Goal: Find specific page/section: Find specific page/section

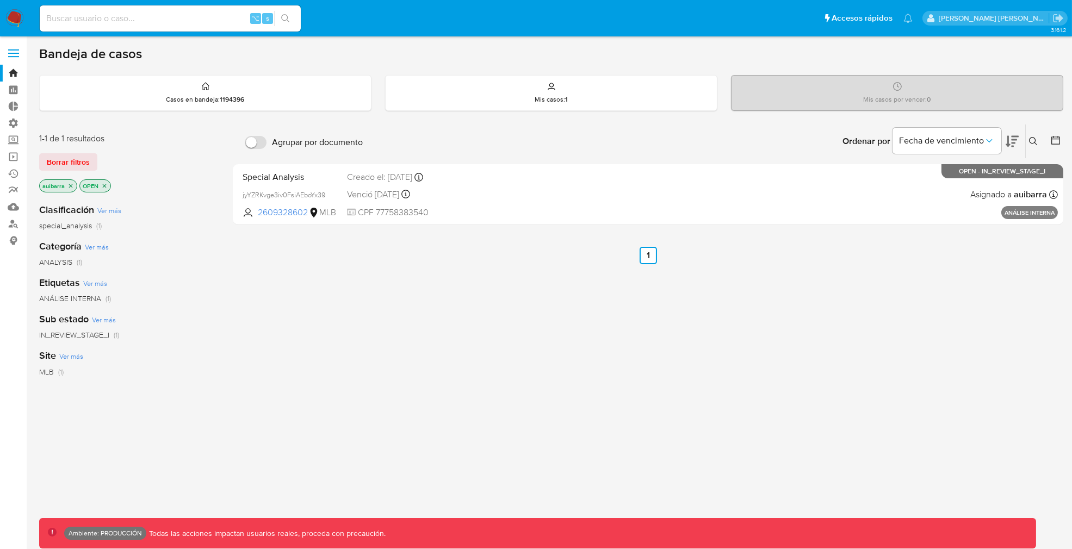
click at [197, 23] on input at bounding box center [170, 18] width 261 height 14
paste input "231987048"
type input "231987048"
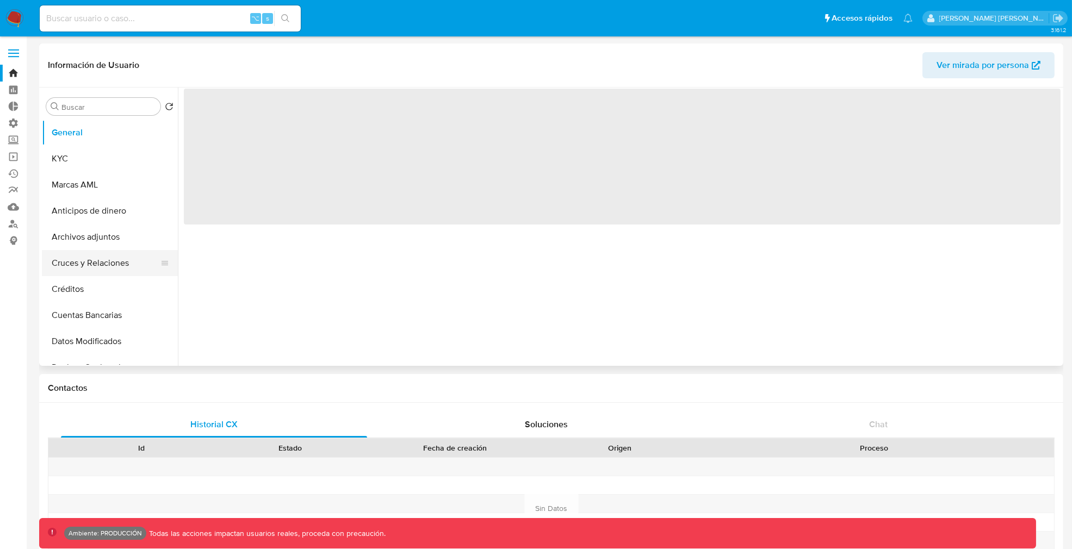
select select "10"
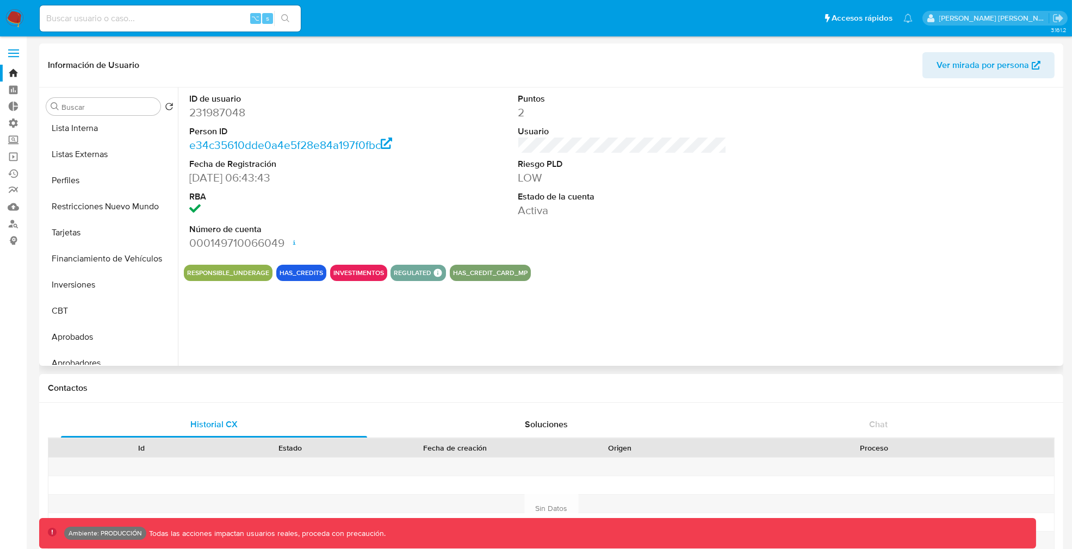
scroll to position [564, 0]
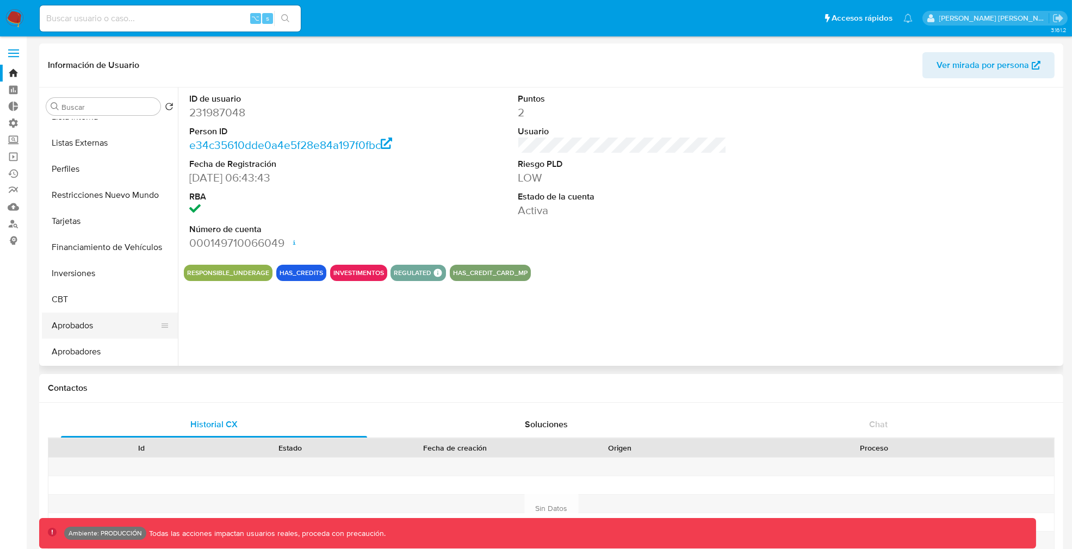
click at [103, 325] on button "Aprobados" at bounding box center [105, 326] width 127 height 26
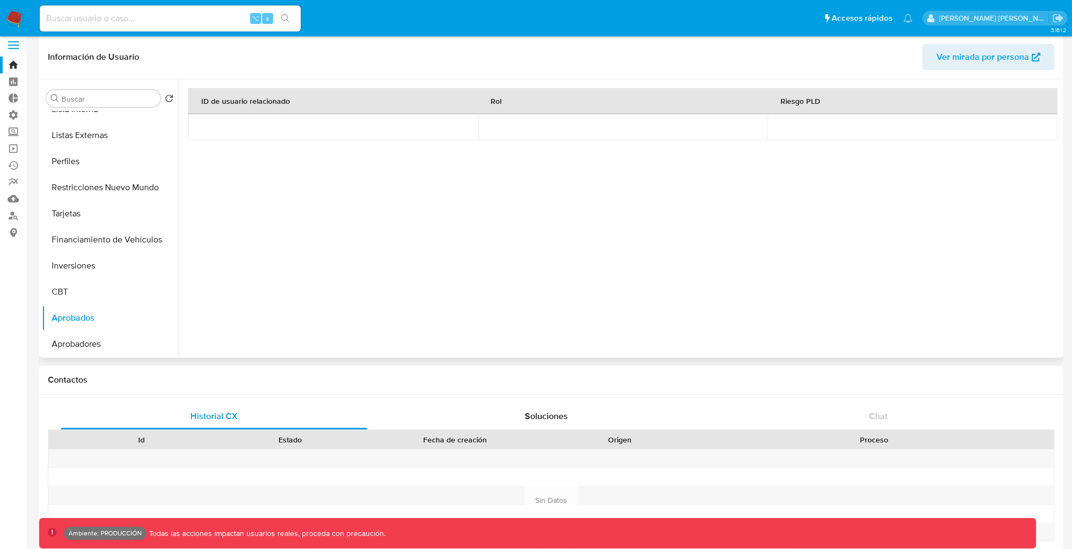
scroll to position [8, 0]
click at [83, 341] on button "Aprobadores" at bounding box center [105, 344] width 127 height 26
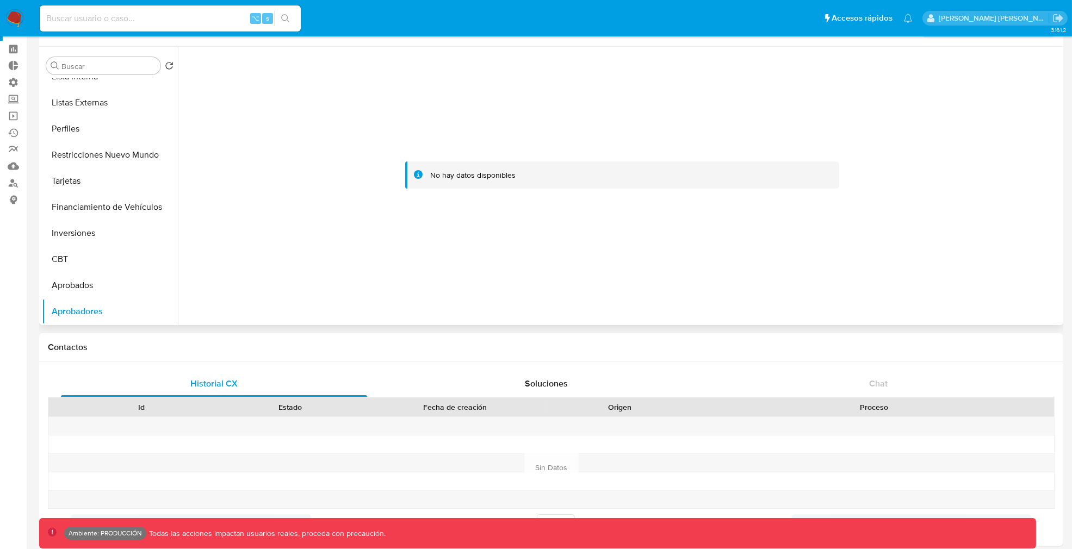
scroll to position [47, 0]
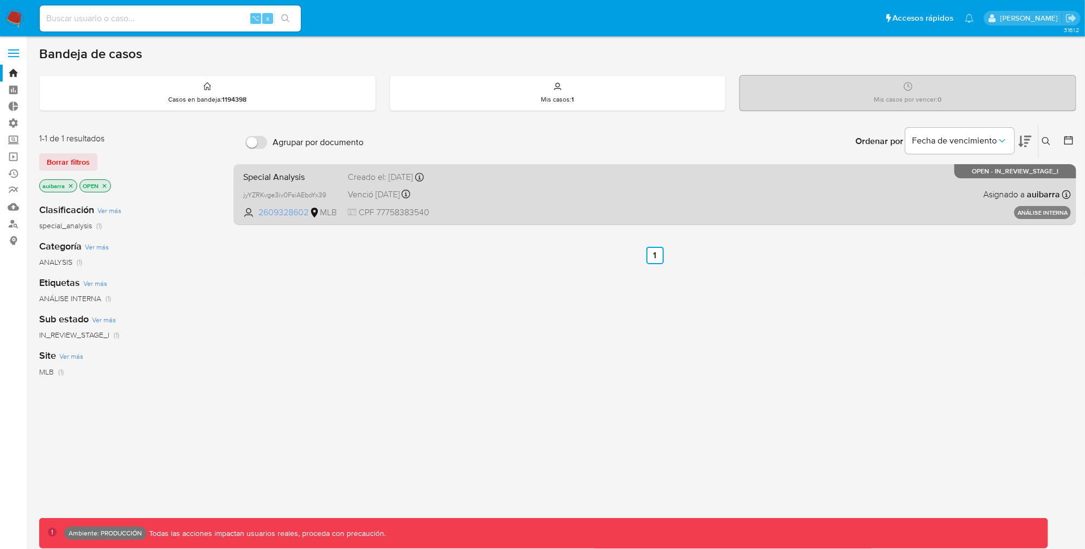
click at [294, 212] on span "2609328602" at bounding box center [282, 213] width 49 height 12
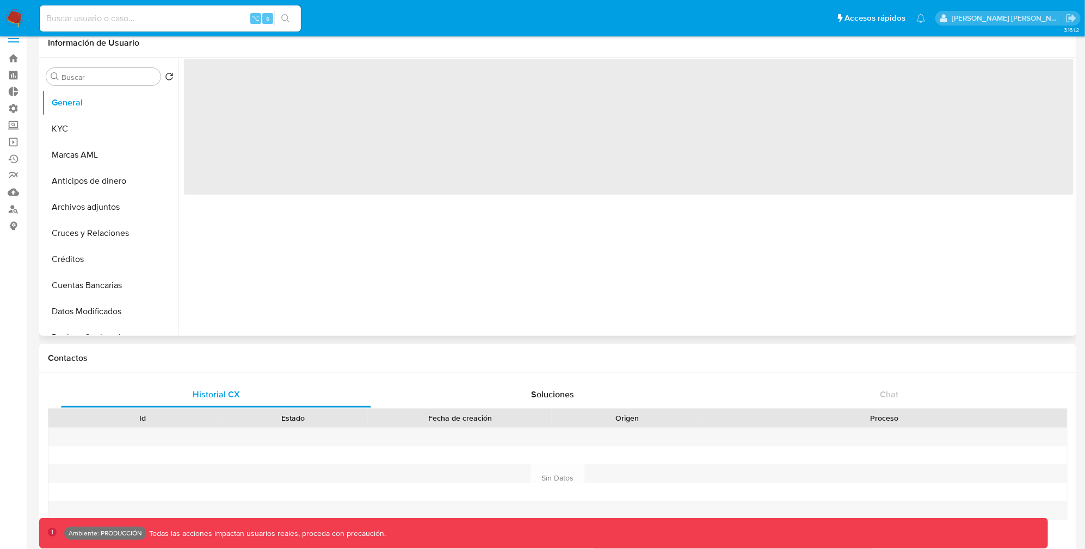
select select "10"
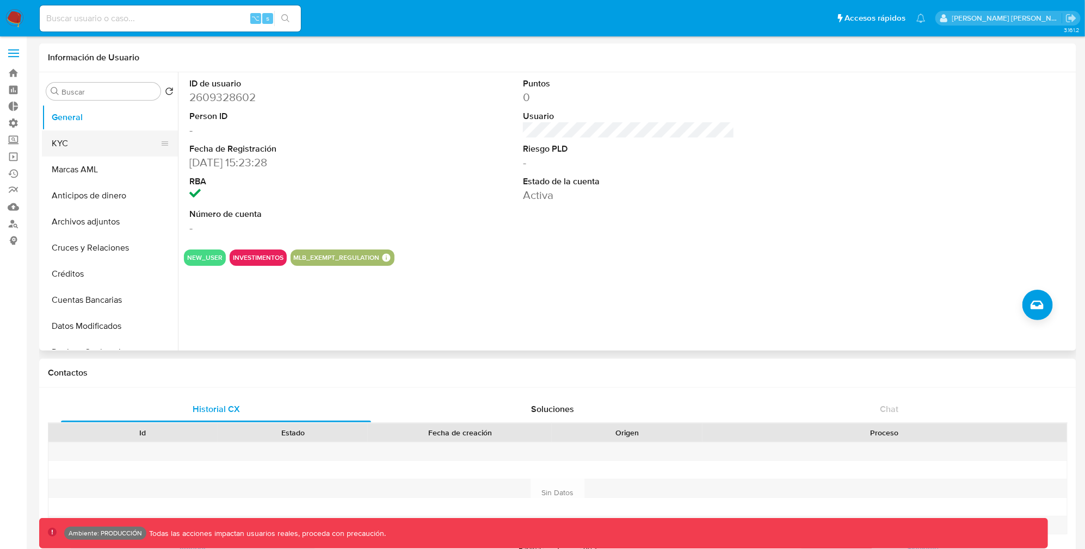
click at [97, 141] on button "KYC" at bounding box center [105, 144] width 127 height 26
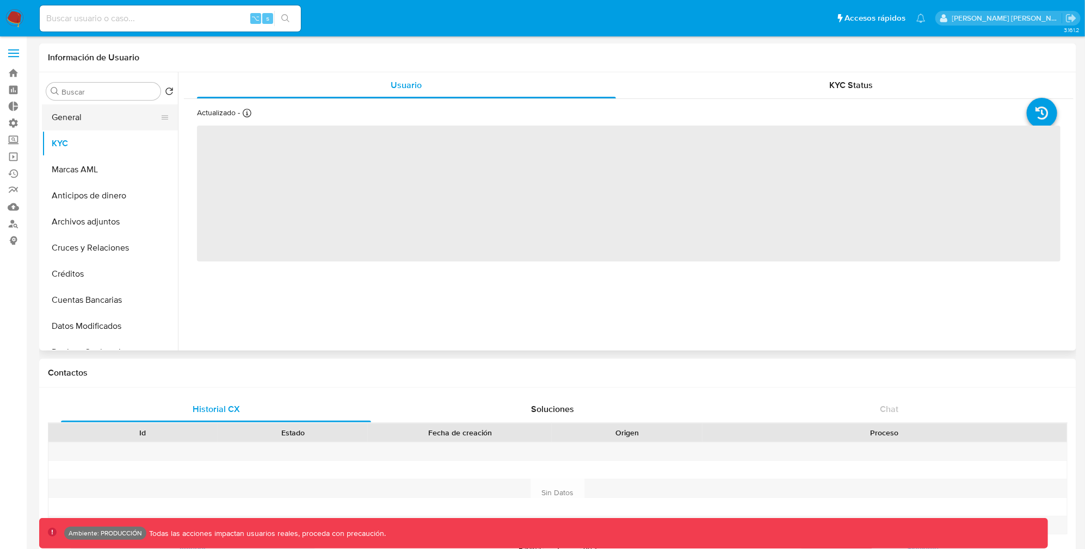
click at [101, 127] on button "General" at bounding box center [105, 117] width 127 height 26
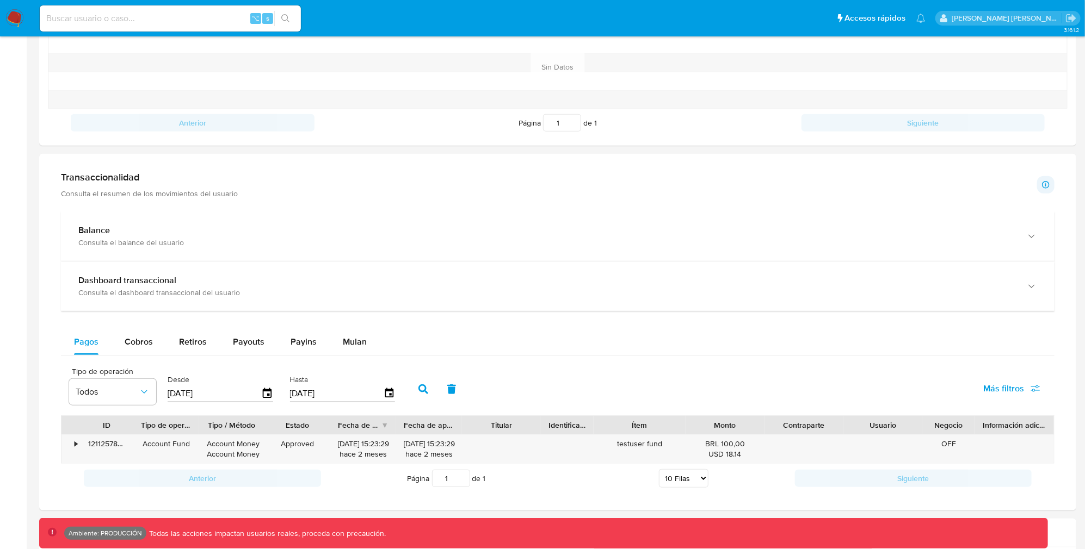
scroll to position [524, 0]
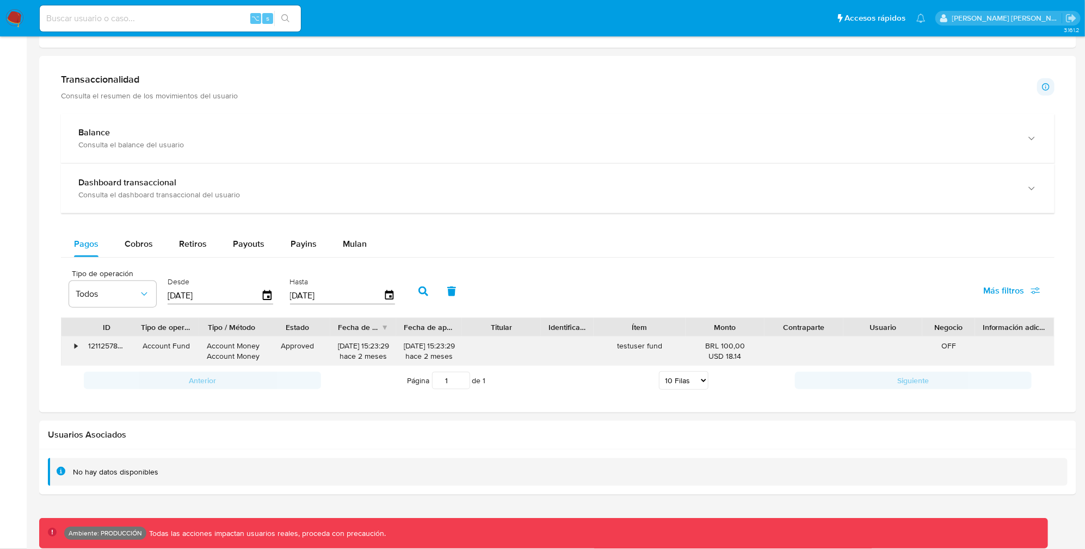
click at [77, 350] on div "•" at bounding box center [76, 346] width 3 height 10
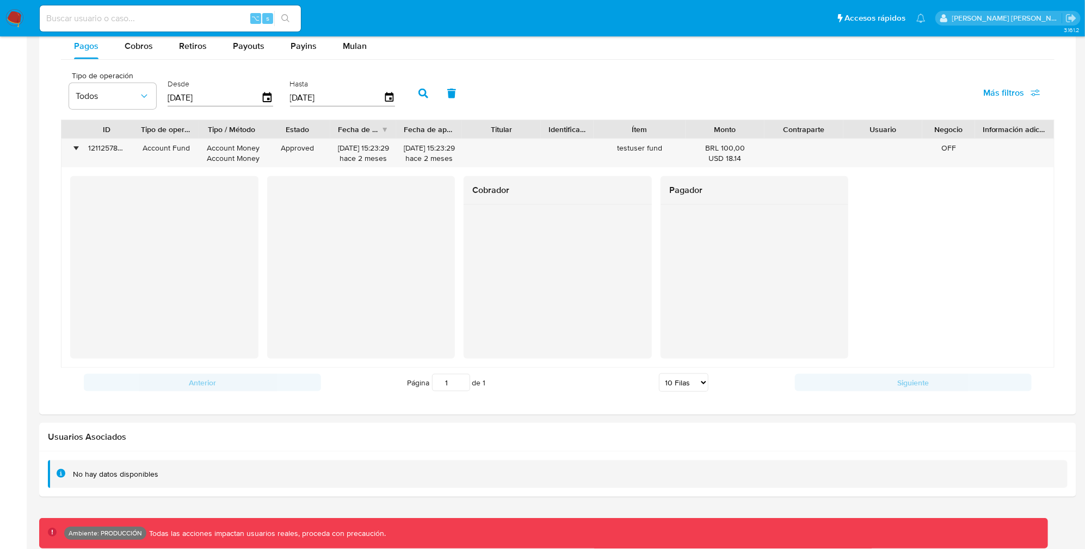
scroll to position [725, 0]
click at [79, 147] on div "•" at bounding box center [70, 151] width 19 height 28
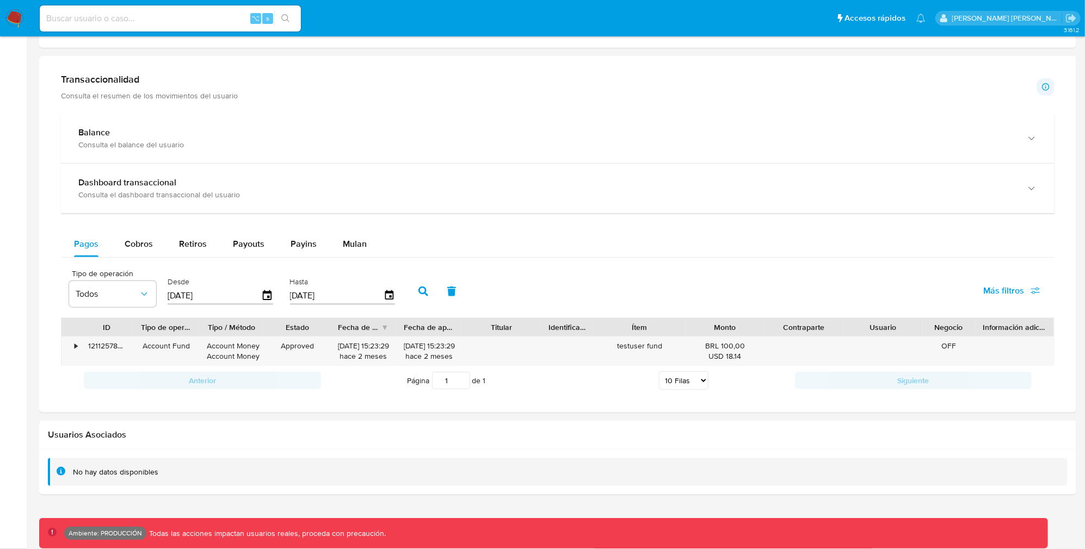
scroll to position [524, 0]
click at [125, 244] on span "Cobros" at bounding box center [139, 244] width 28 height 13
select select "10"
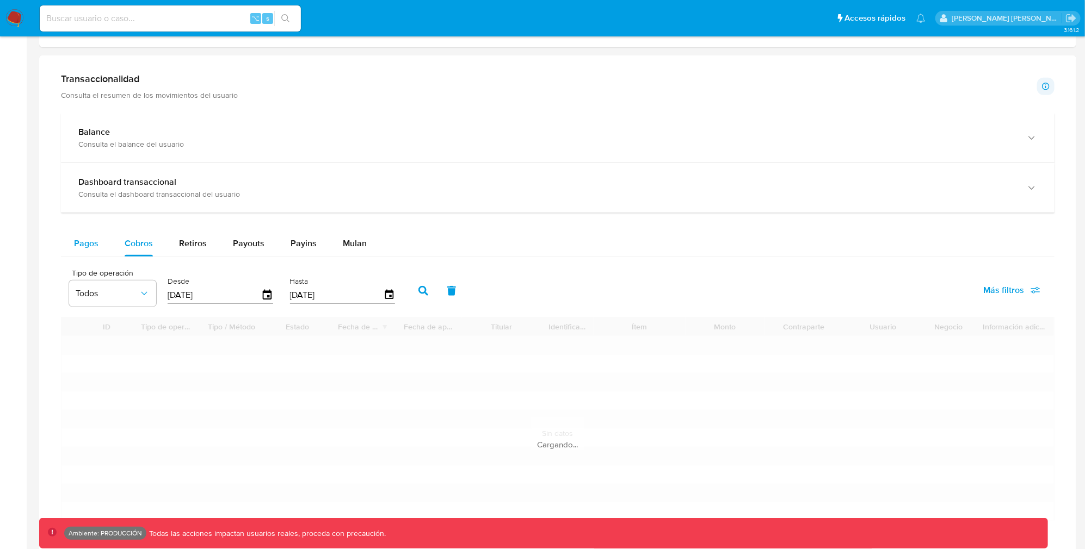
click at [83, 244] on span "Pagos" at bounding box center [86, 243] width 24 height 13
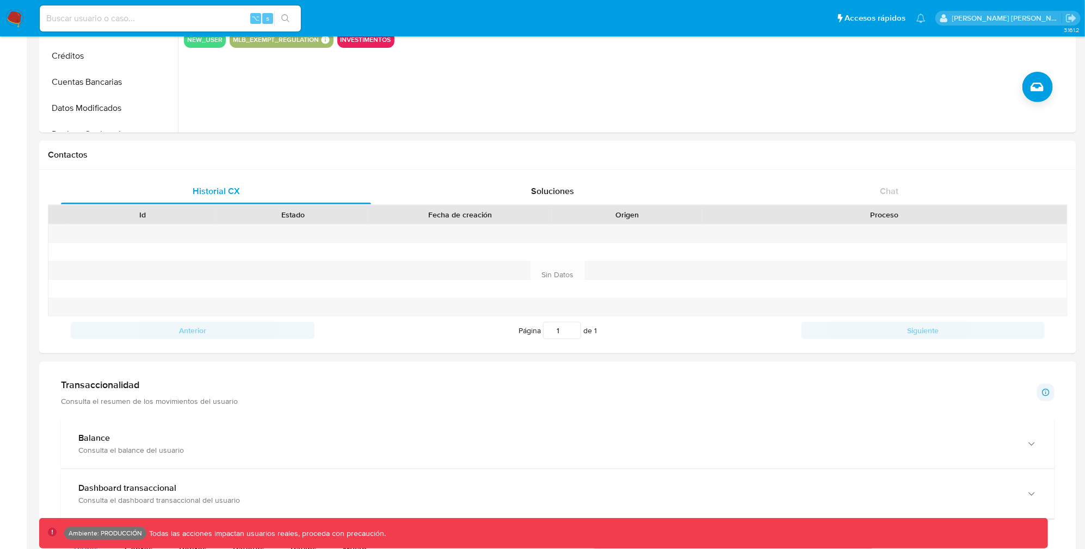
scroll to position [0, 0]
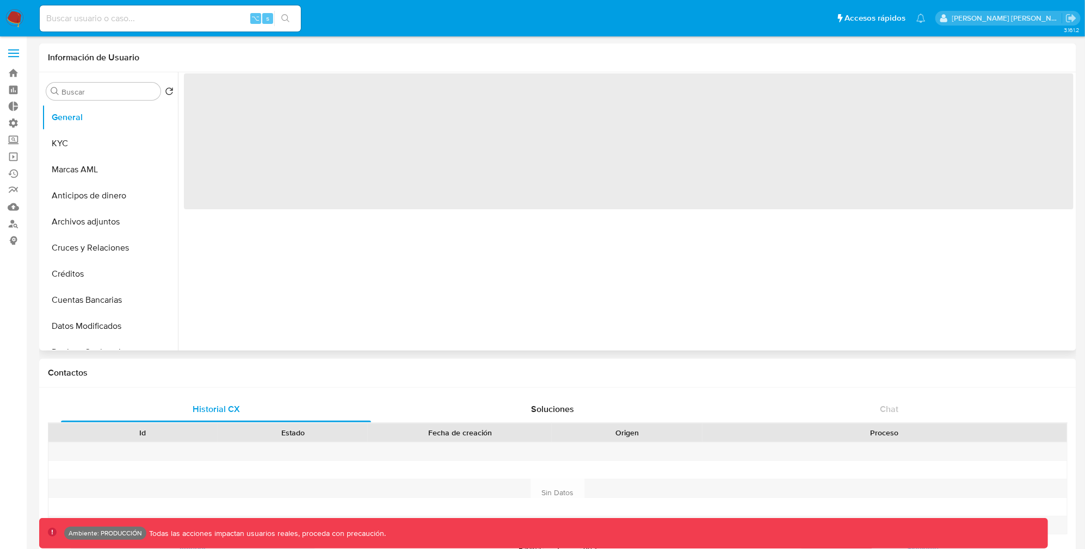
select select "10"
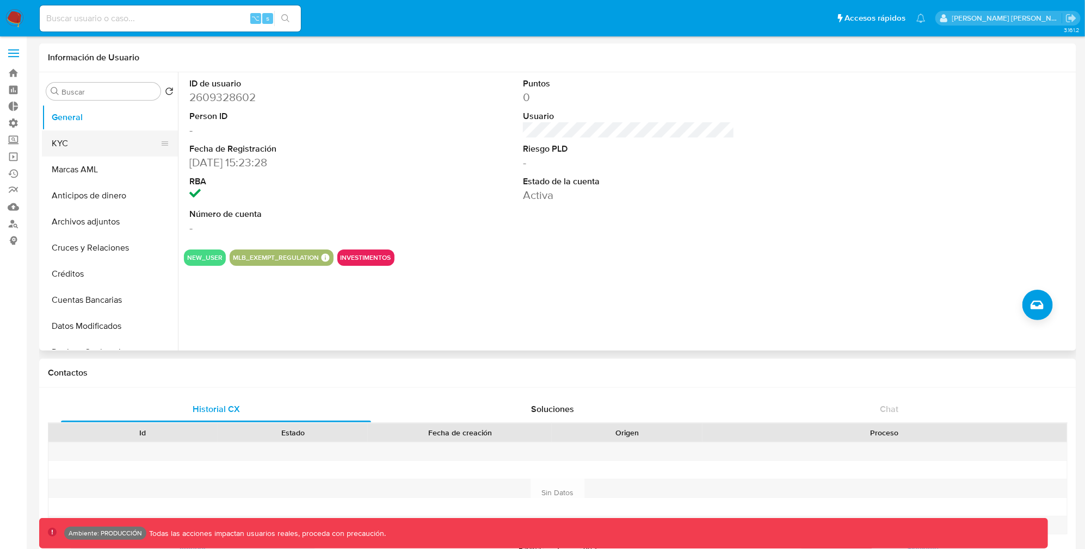
click at [88, 150] on button "KYC" at bounding box center [105, 144] width 127 height 26
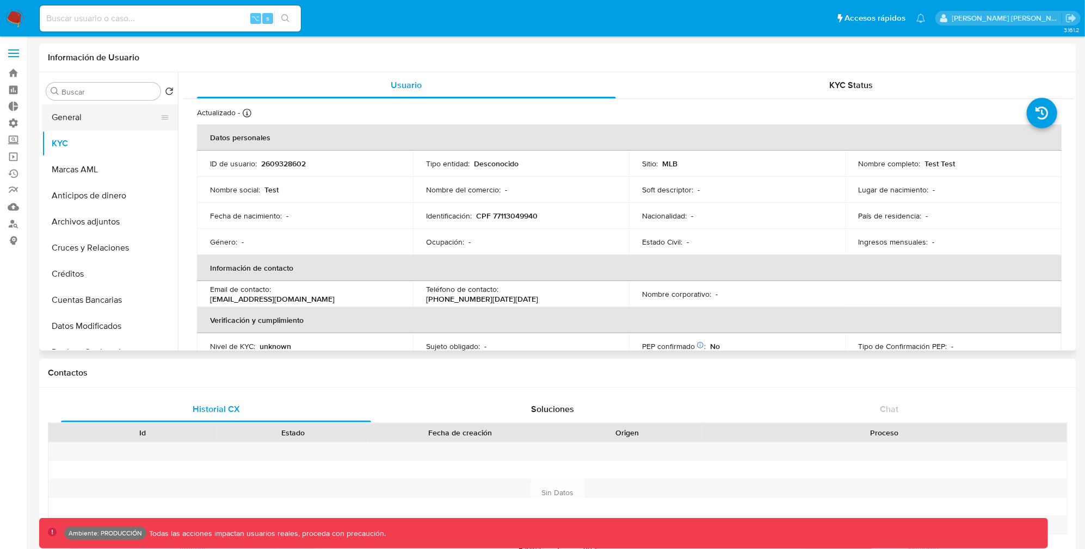
click at [129, 115] on button "General" at bounding box center [105, 117] width 127 height 26
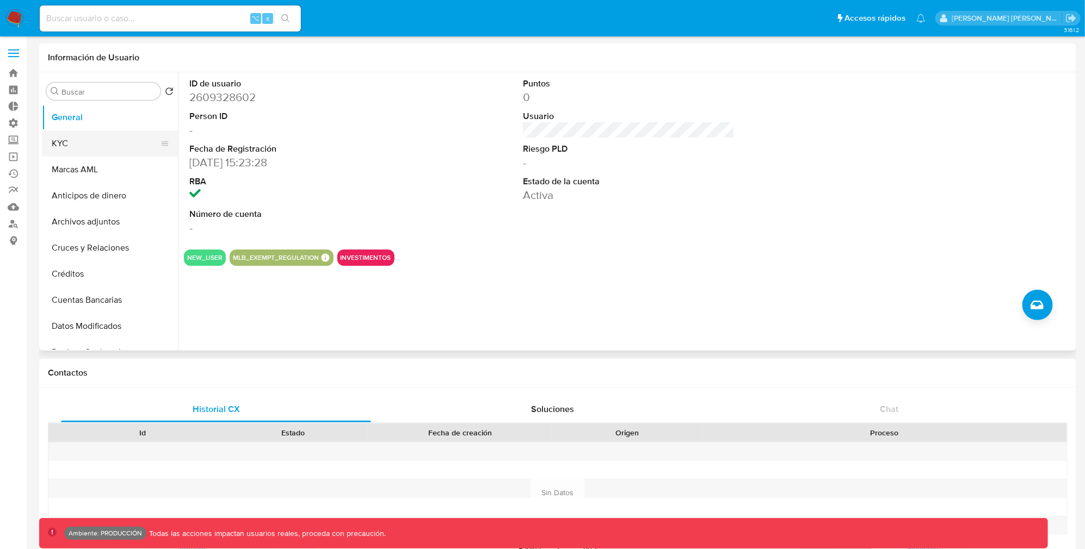
click at [90, 149] on button "KYC" at bounding box center [105, 144] width 127 height 26
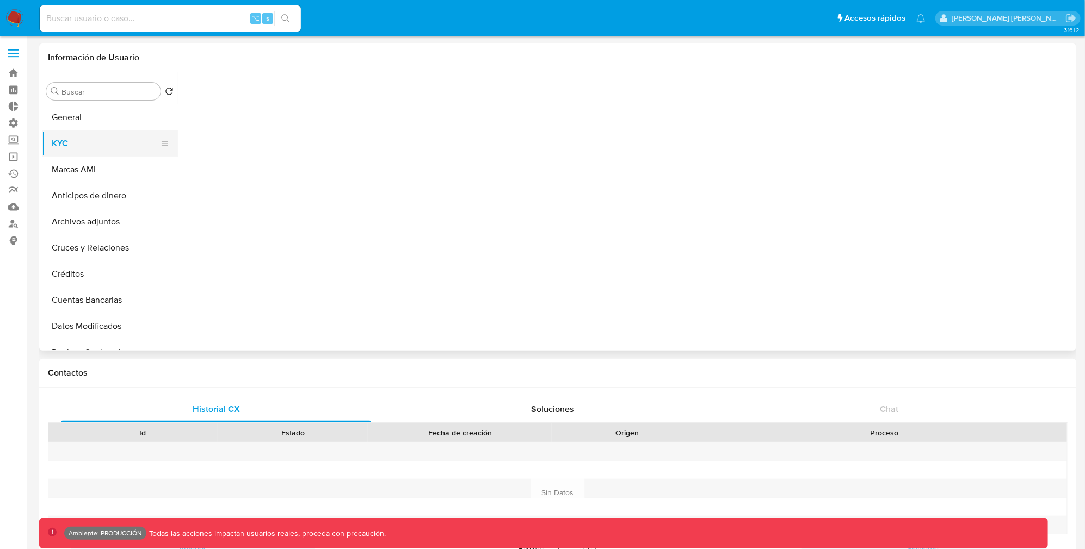
click at [89, 131] on button "KYC" at bounding box center [105, 144] width 127 height 26
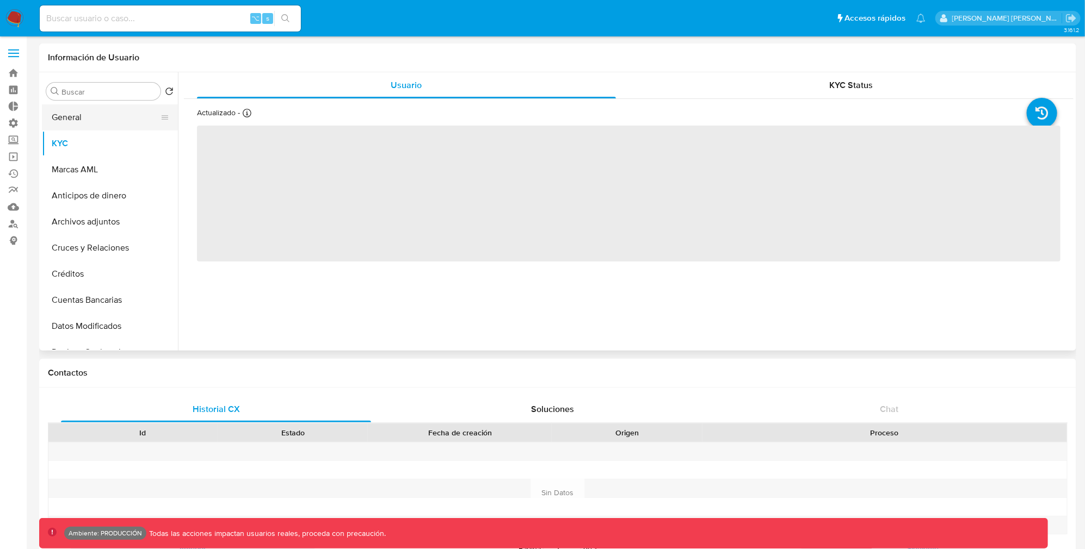
click at [90, 127] on button "General" at bounding box center [105, 117] width 127 height 26
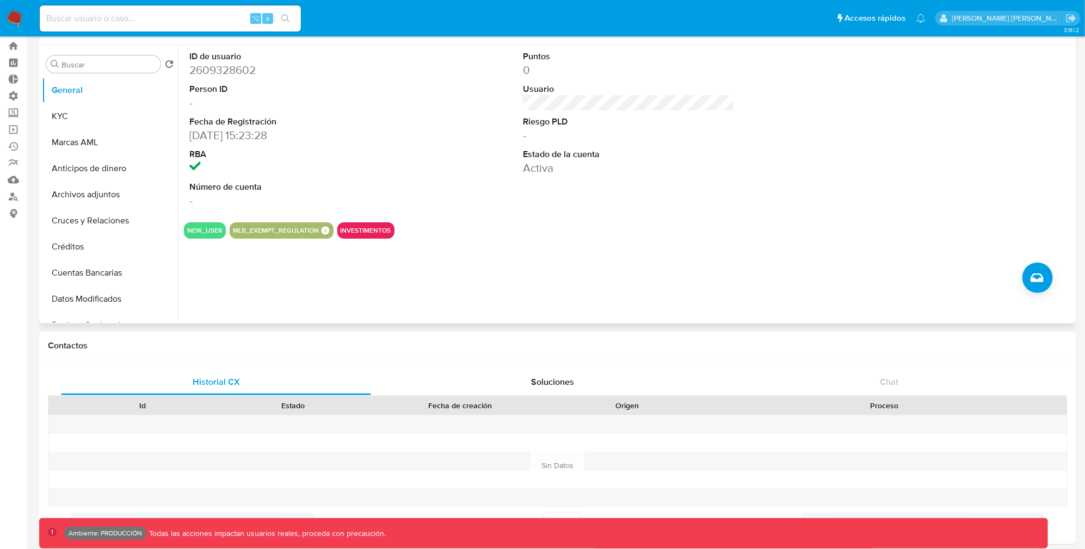
scroll to position [16, 0]
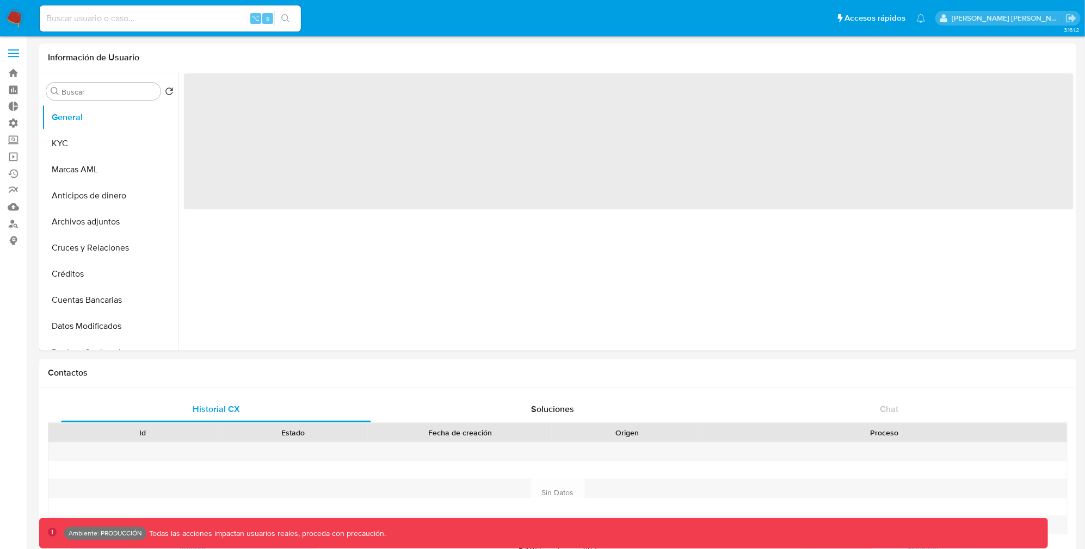
select select "10"
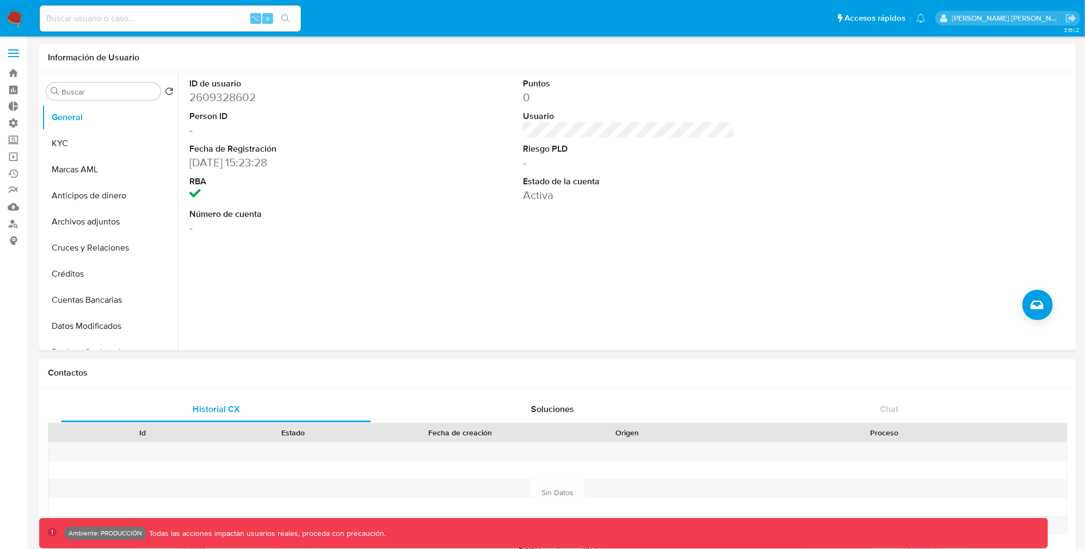
click at [150, 15] on input at bounding box center [170, 18] width 261 height 14
paste input "143125485"
type input "143125485"
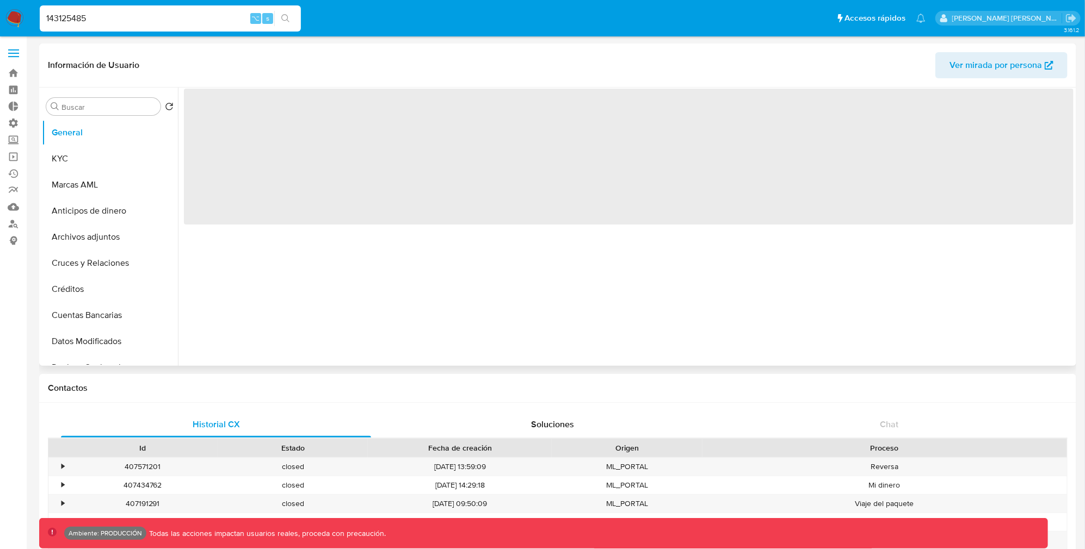
select select "10"
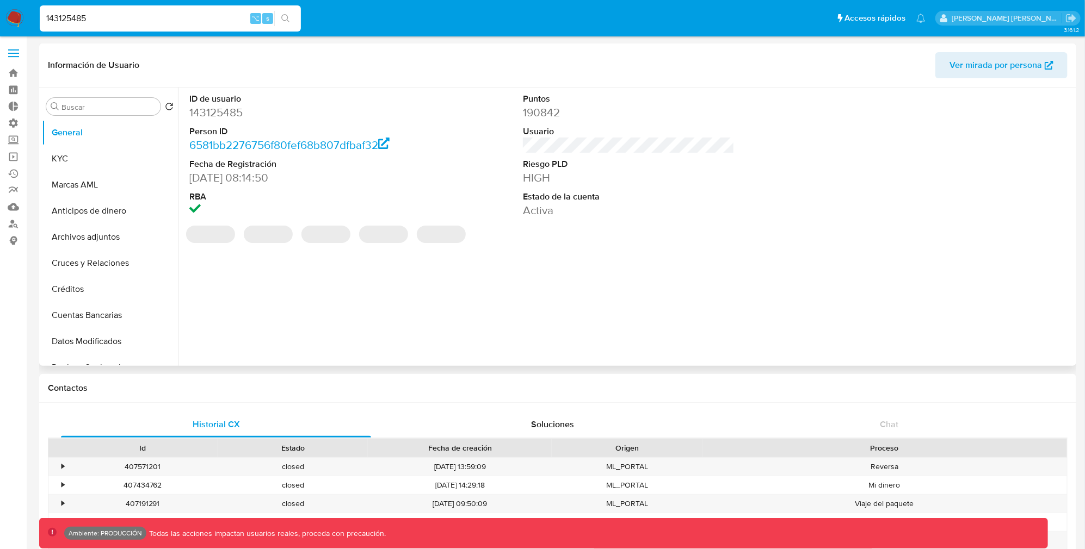
click at [1037, 64] on span "Ver mirada por persona" at bounding box center [995, 65] width 92 height 26
